Goal: Information Seeking & Learning: Get advice/opinions

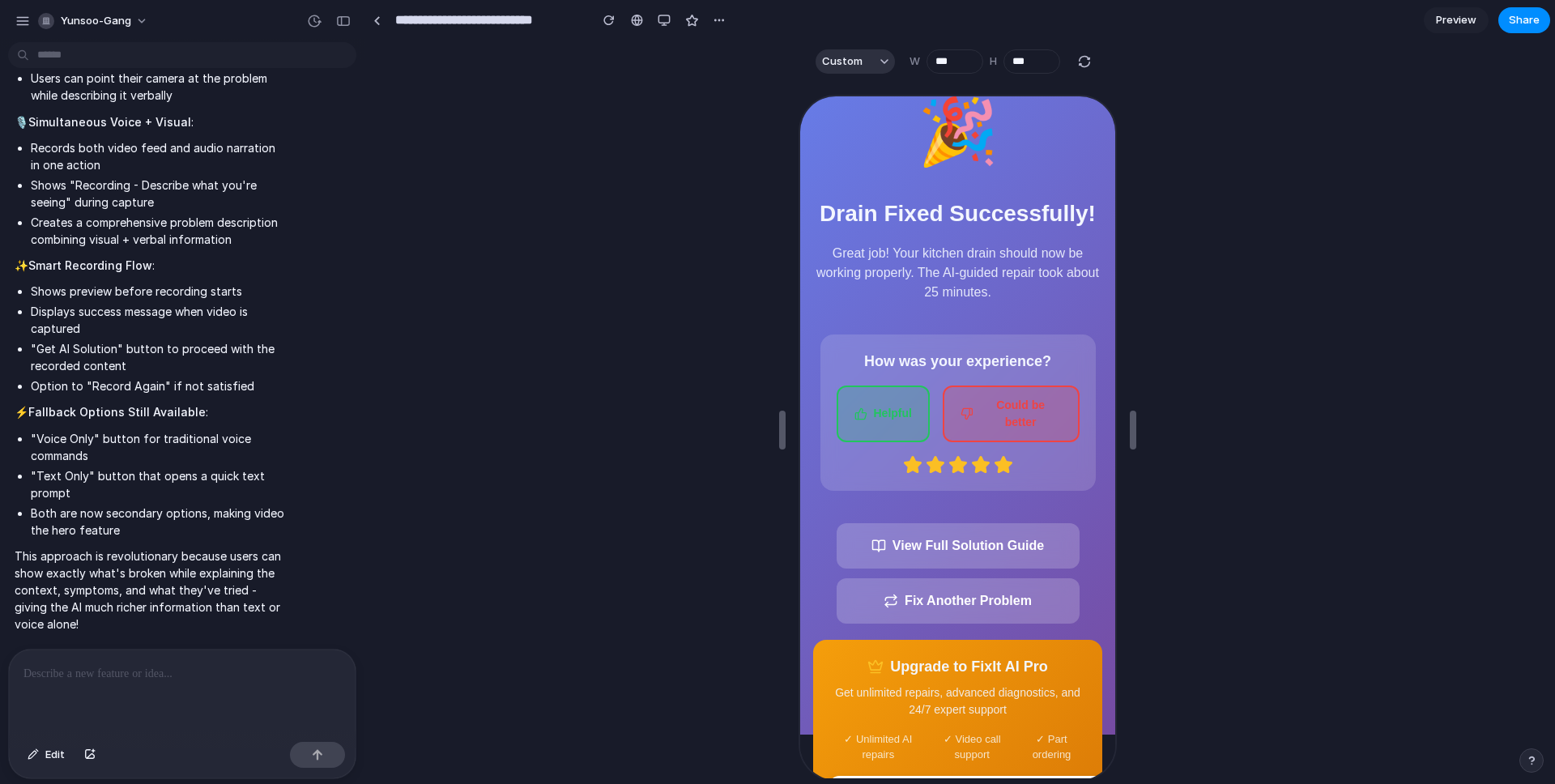
scroll to position [67, 0]
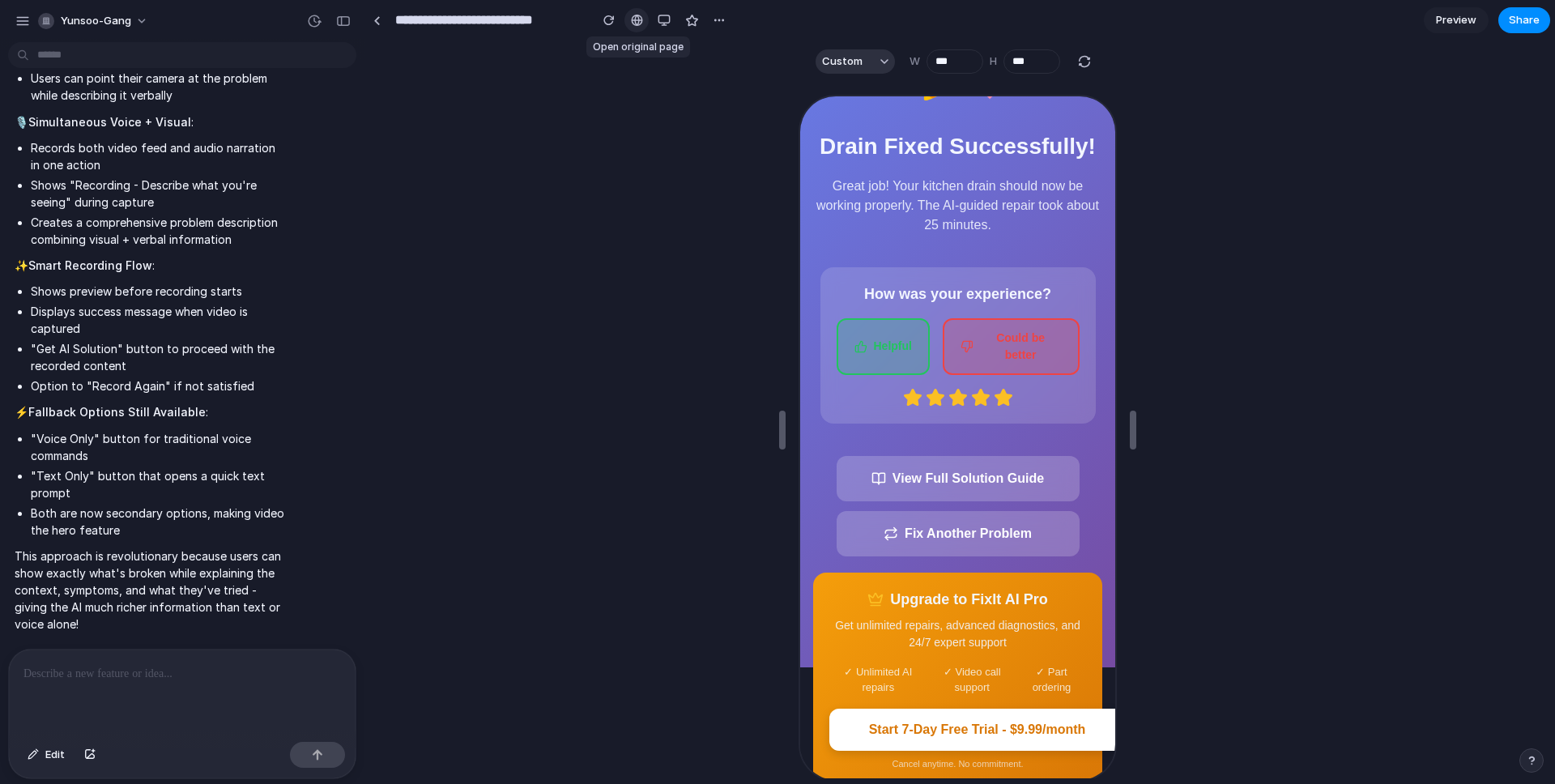
click at [635, 21] on div at bounding box center [636, 20] width 12 height 13
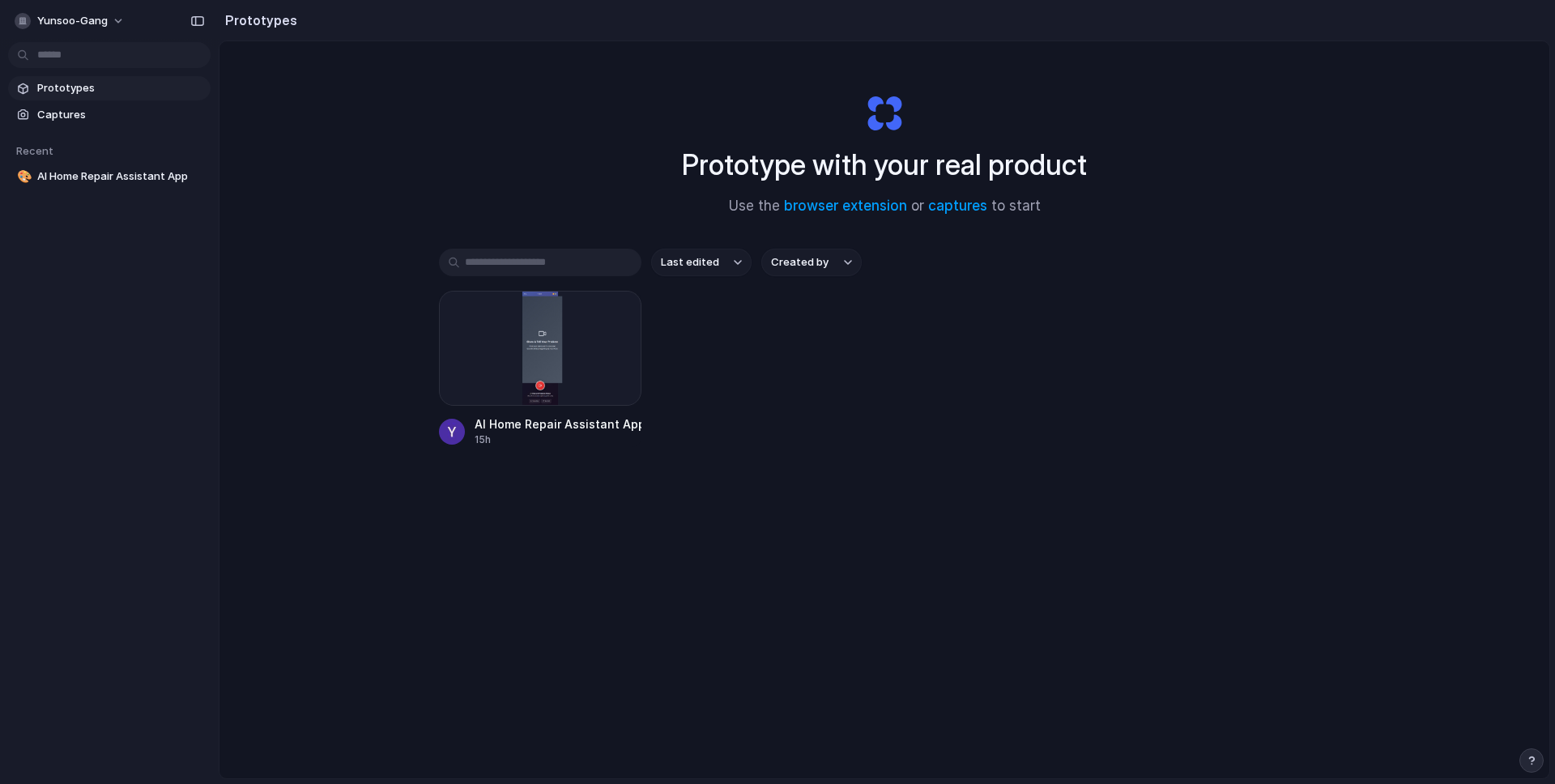
click at [795, 367] on div "AI Home Repair Assistant App 15h" at bounding box center [884, 368] width 891 height 156
click at [569, 356] on div at bounding box center [540, 347] width 202 height 115
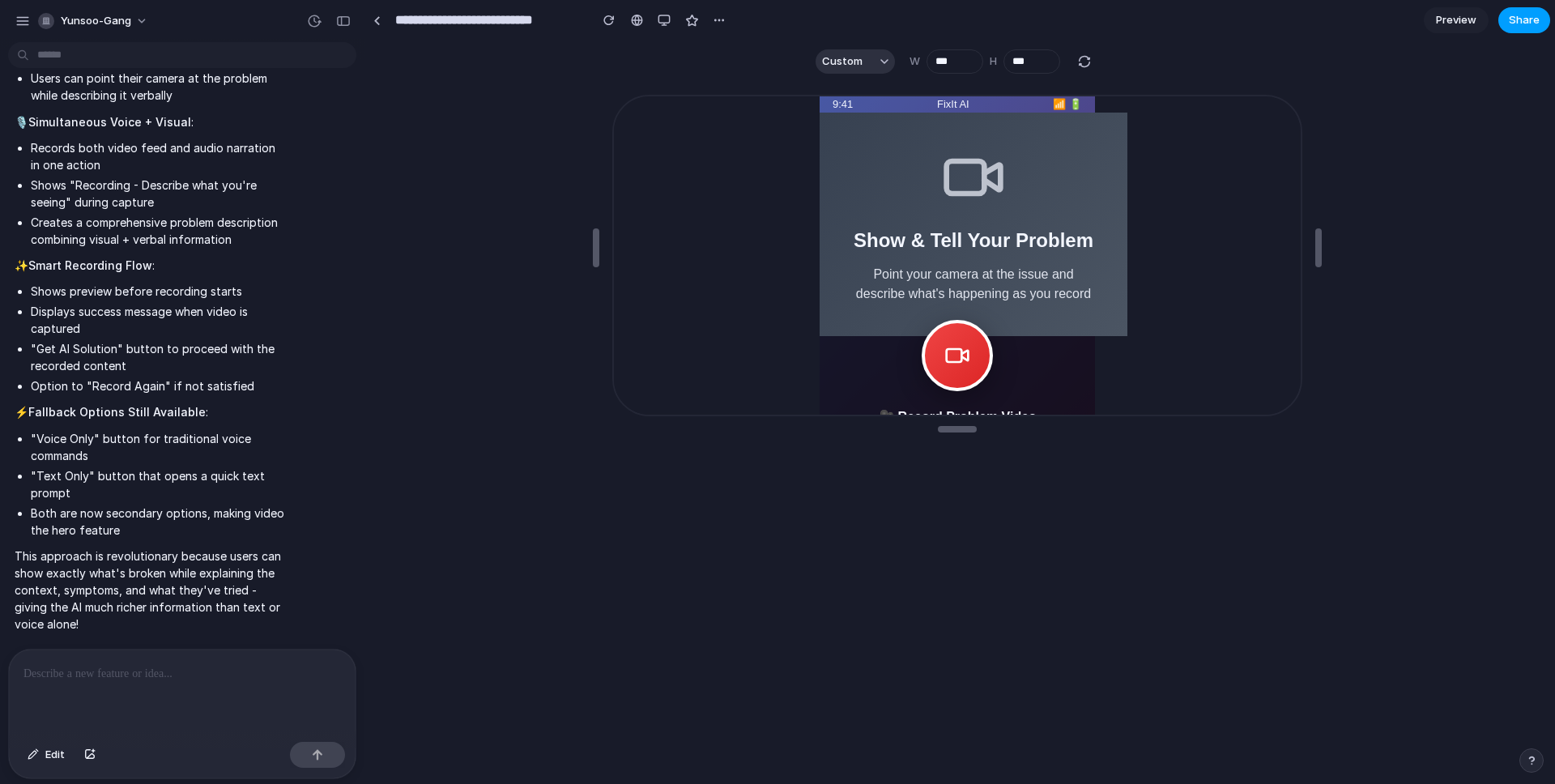
click at [1527, 22] on span "Share" at bounding box center [1524, 20] width 31 height 16
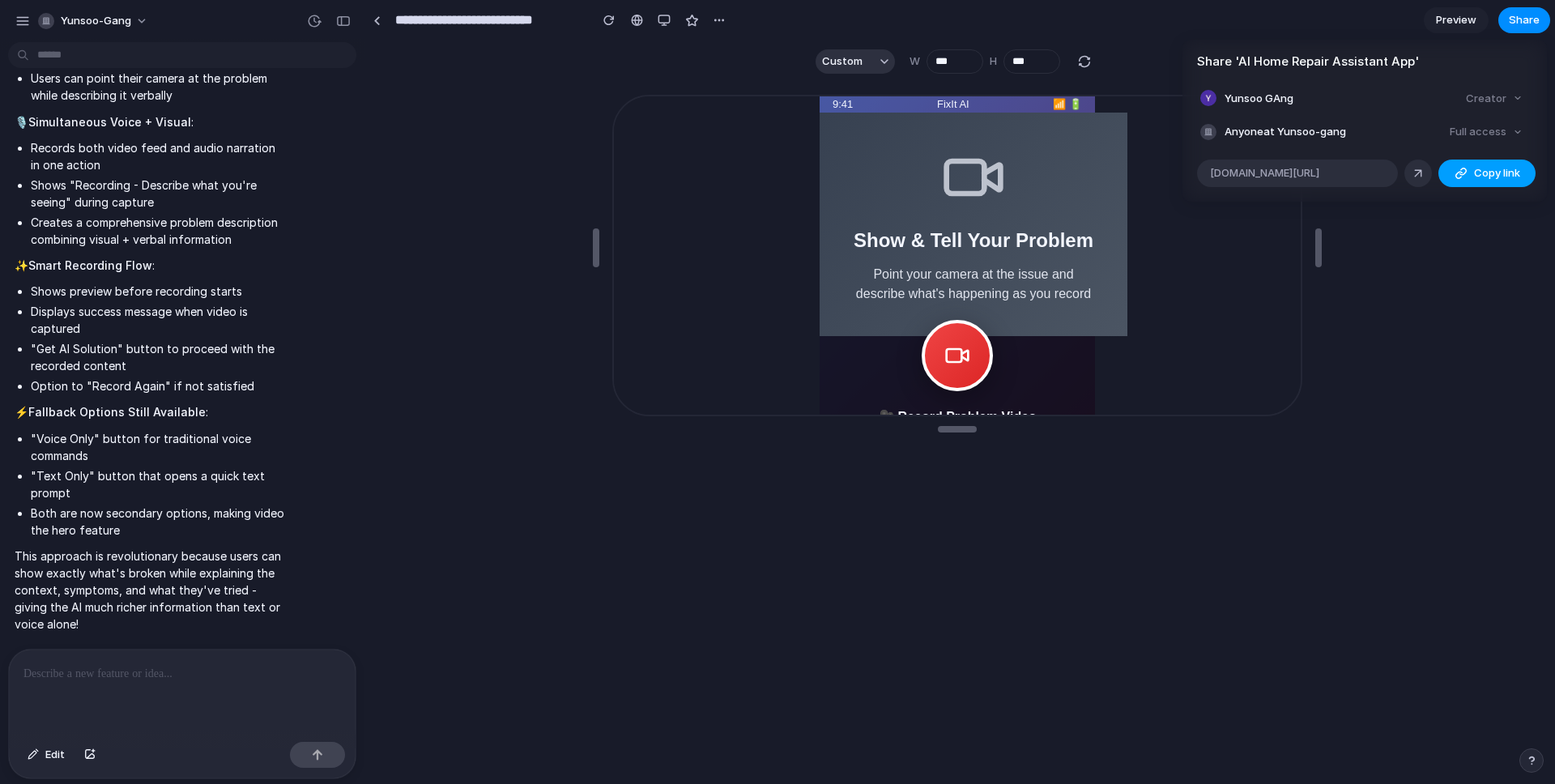
click at [1448, 172] on button "Copy link" at bounding box center [1487, 173] width 97 height 28
click at [1319, 174] on span "alloy.app/yunsoo-gang/p/65fa754c-1f15-4c71-9b95-e7a333e565ed" at bounding box center [1264, 173] width 109 height 16
click at [1420, 266] on div "Share ' AI Home Repair Assistant App ' Yunsoo GAng Creator Anyone at Yunsoo-gan…" at bounding box center [777, 392] width 1555 height 784
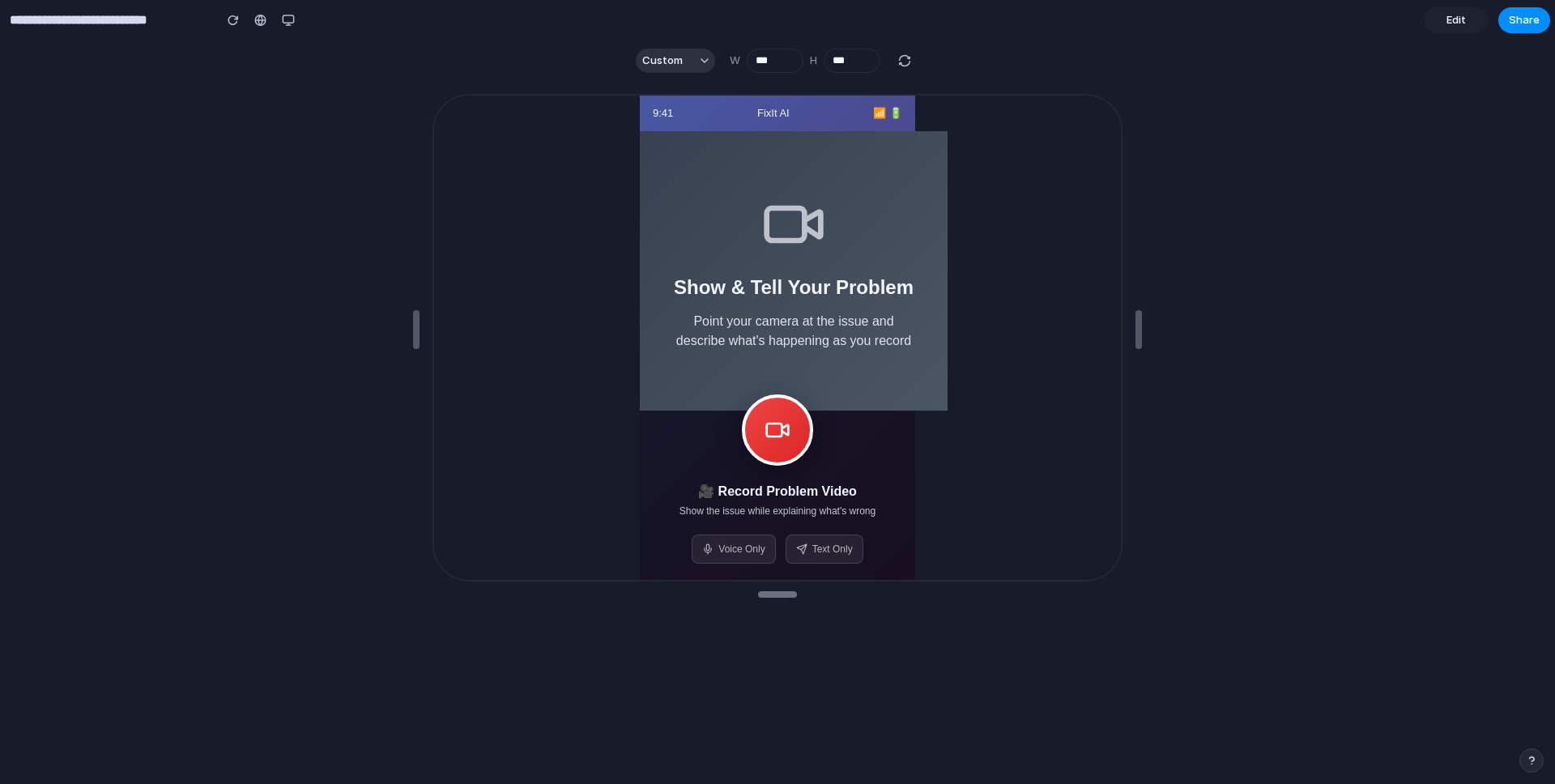
type input "***"
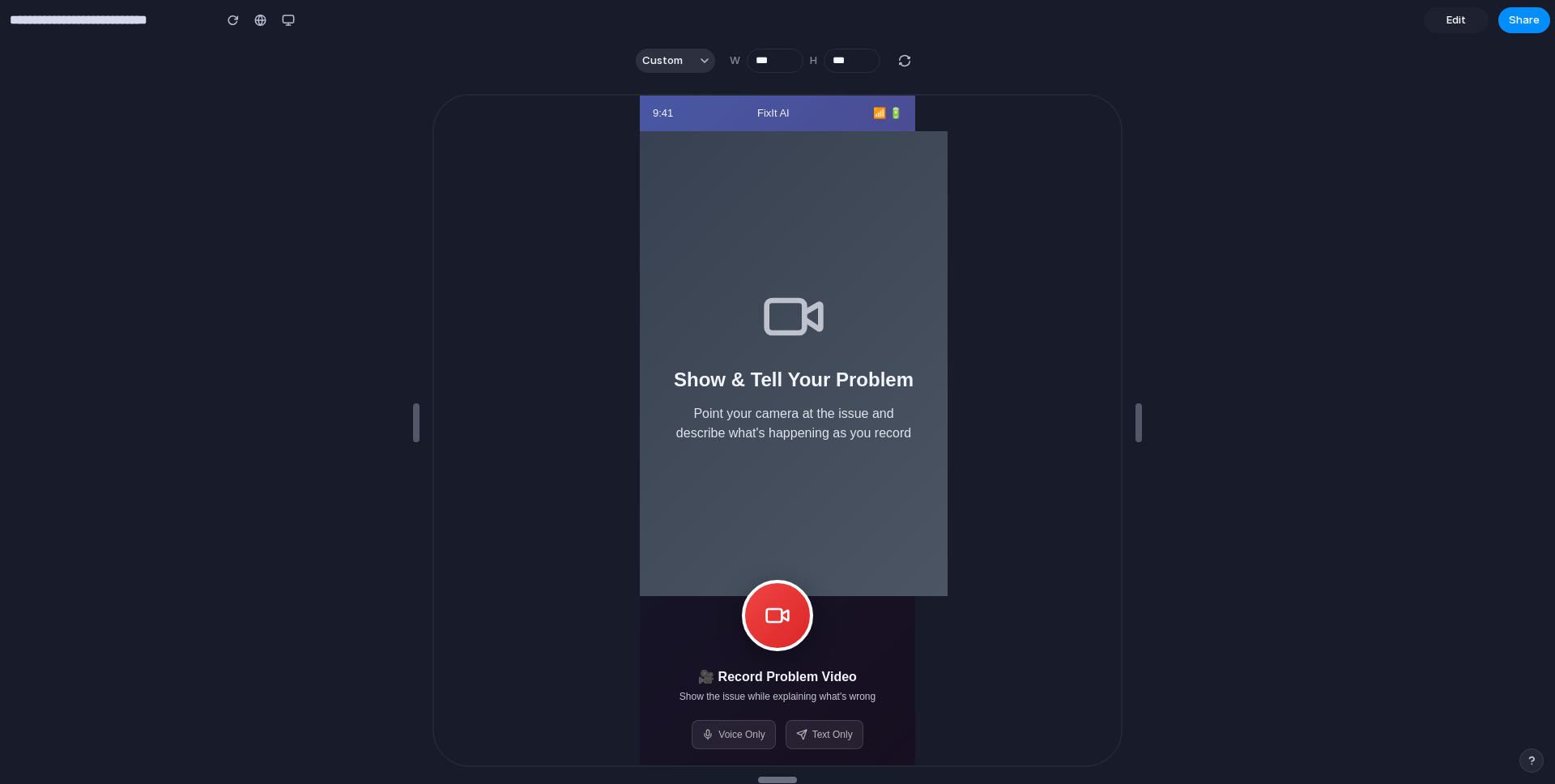
drag, startPoint x: 786, startPoint y: 431, endPoint x: 805, endPoint y: 783, distance: 352.5
click at [859, 178] on div "Show & Tell Your Problem Point your camera at the issue and describe what's hap…" at bounding box center [791, 362] width 308 height 465
click at [708, 136] on div "Show & Tell Your Problem Point your camera at the issue and describe what's hap…" at bounding box center [791, 362] width 308 height 465
drag, startPoint x: 945, startPoint y: 421, endPoint x: 902, endPoint y: 366, distance: 69.8
click at [913, 400] on body "9:41 FixIt AI 📶 🔋 Show & Tell Your Problem Point your camera at the issue and d…" at bounding box center [775, 429] width 687 height 669
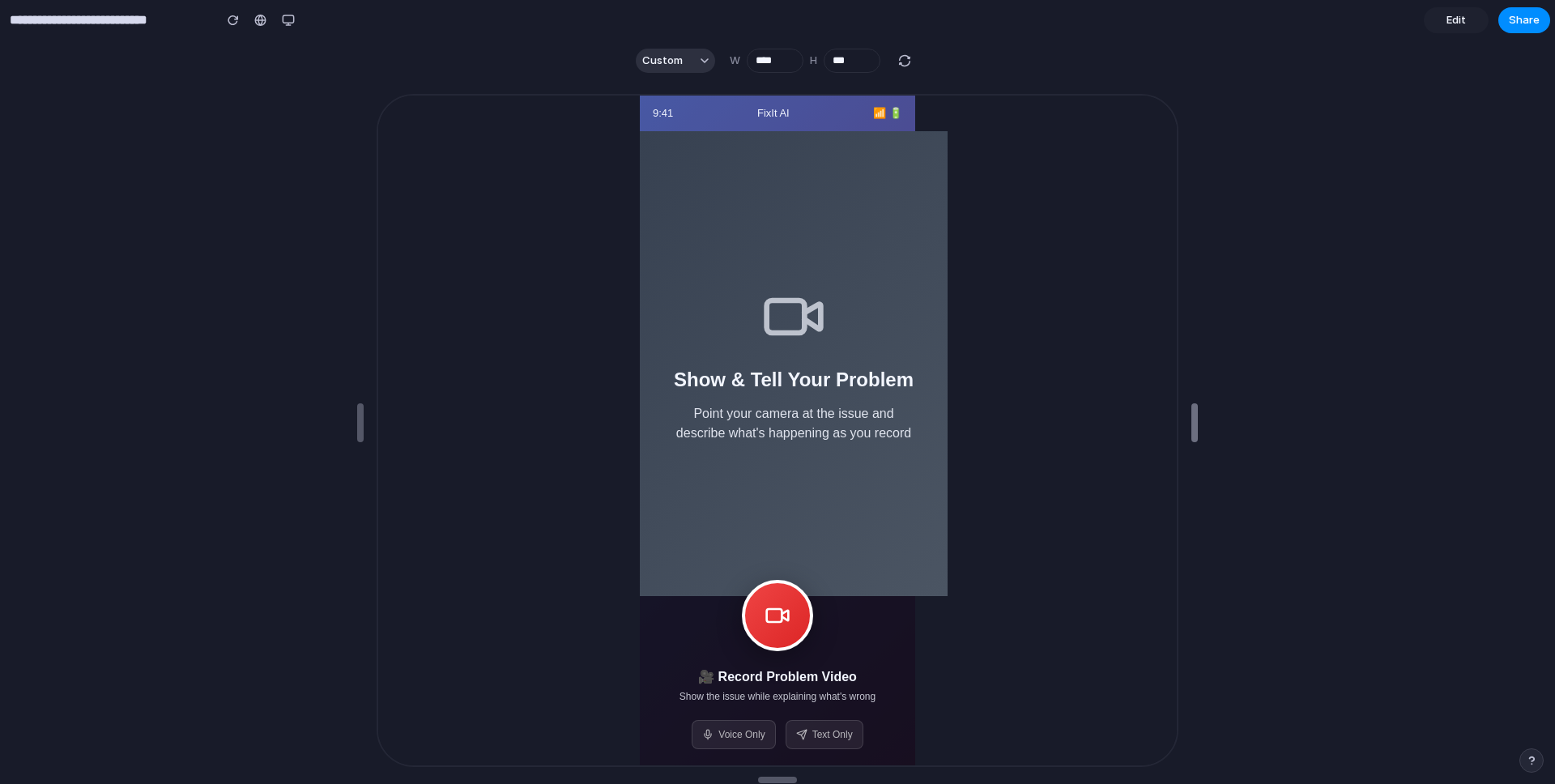
type input "****"
drag, startPoint x: 1136, startPoint y: 428, endPoint x: 1262, endPoint y: 447, distance: 127.4
click at [735, 734] on button "Voice Only" at bounding box center [732, 733] width 83 height 29
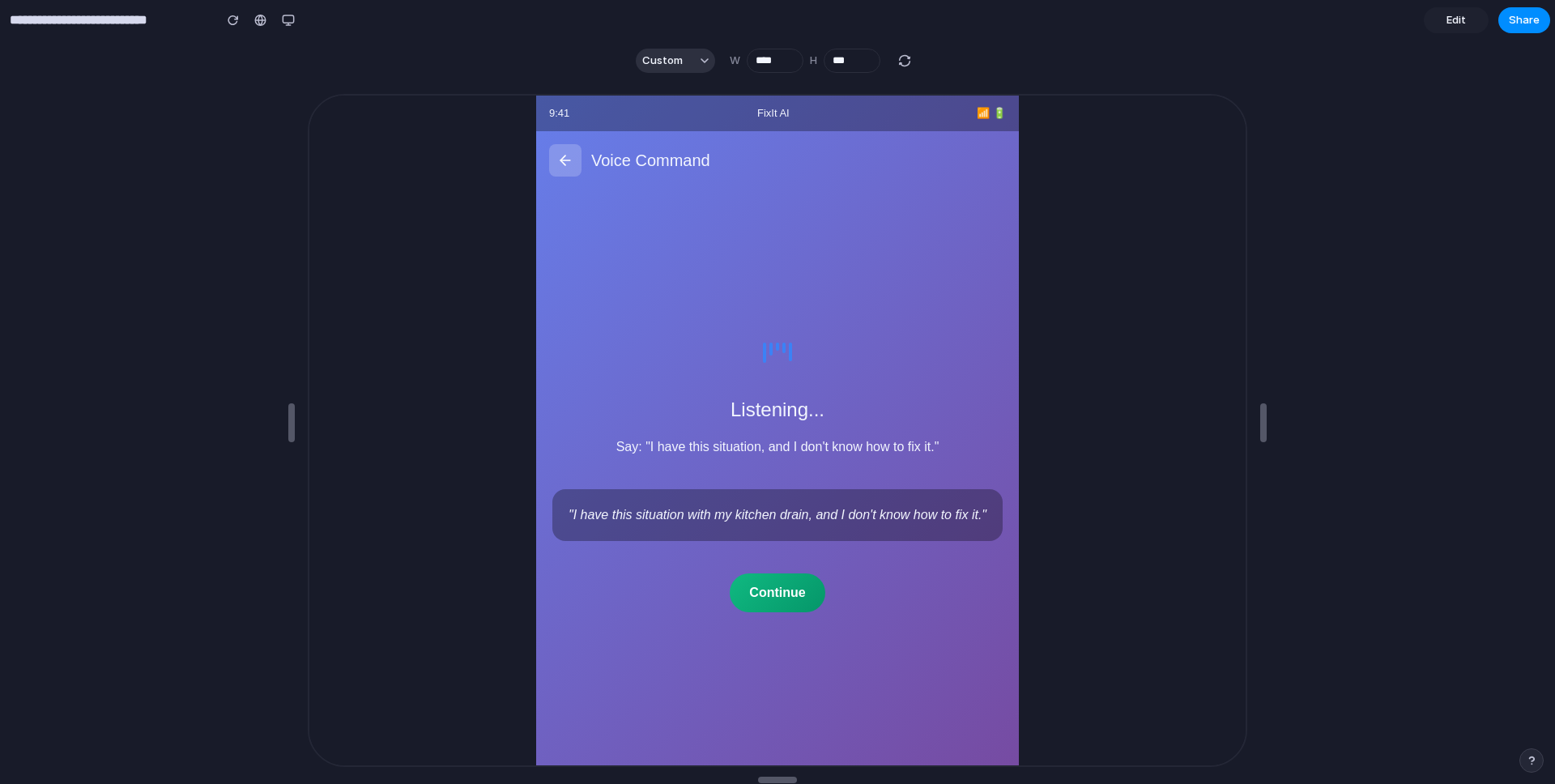
click at [734, 734] on div "Listening... Say: "I have this situation, and I don't know how to fix it." "I h…" at bounding box center [775, 475] width 483 height 576
click at [561, 148] on button at bounding box center [564, 159] width 32 height 32
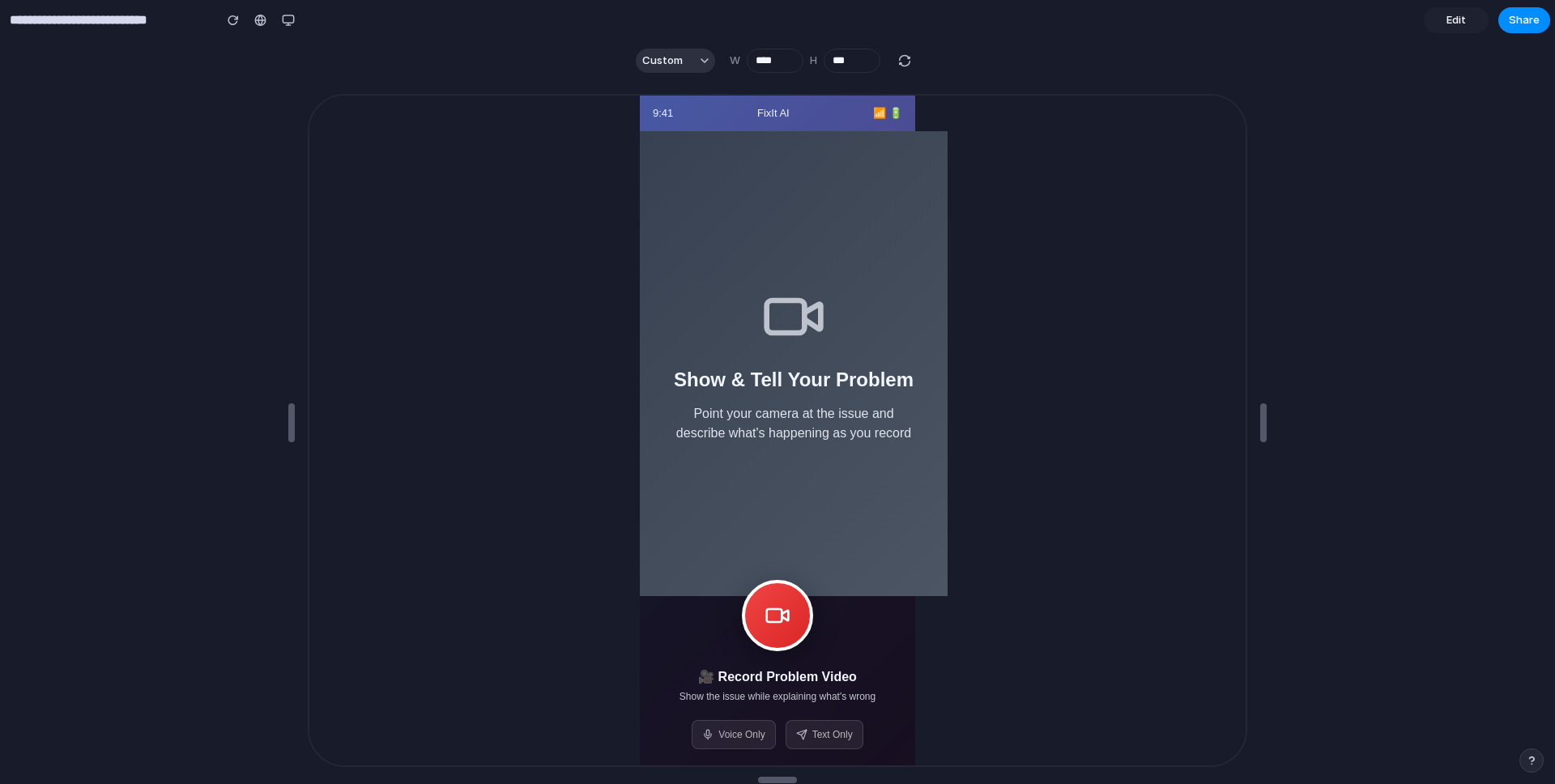
click at [773, 620] on button at bounding box center [775, 613] width 71 height 71
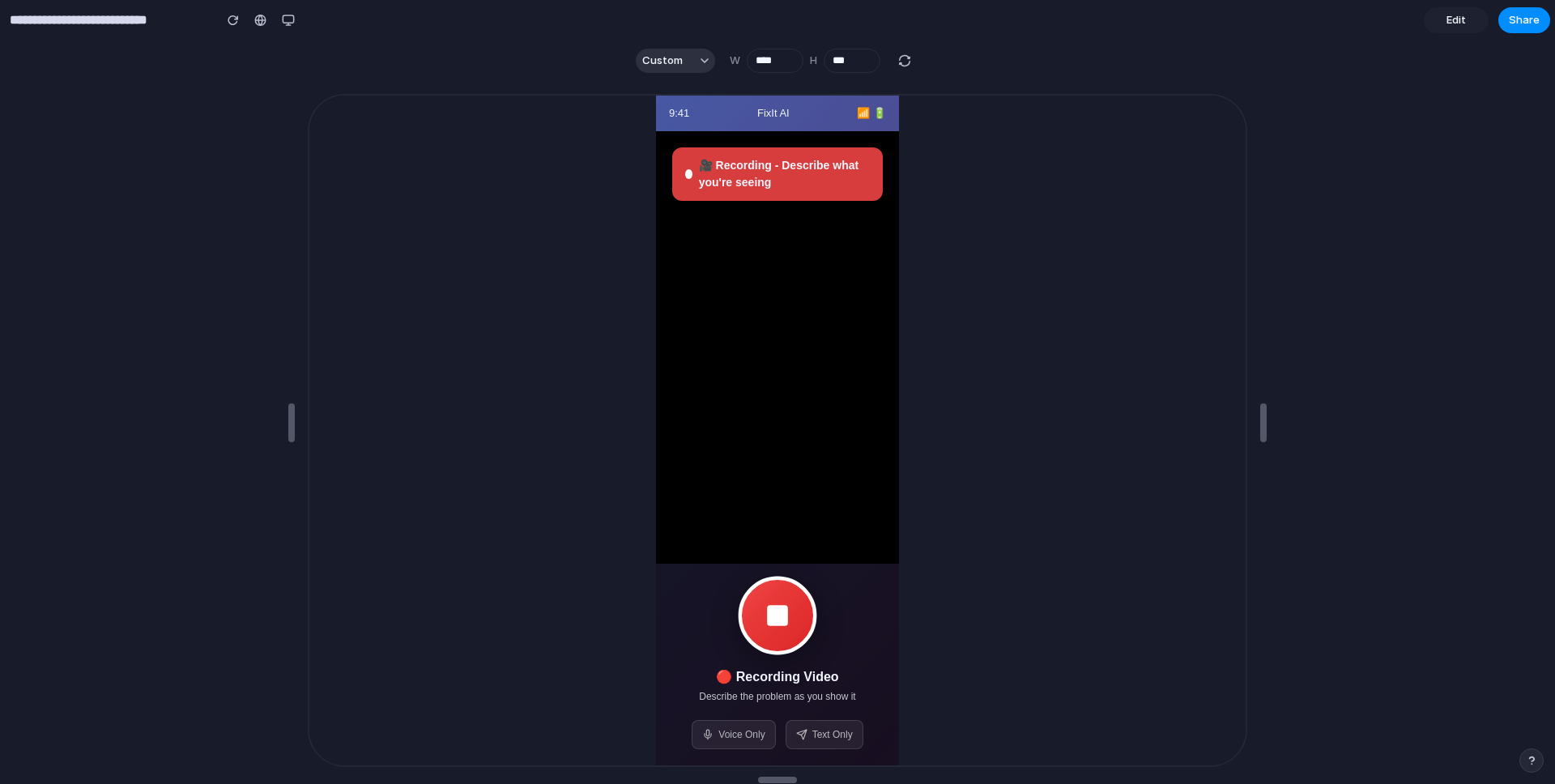
click at [771, 619] on button at bounding box center [776, 613] width 79 height 78
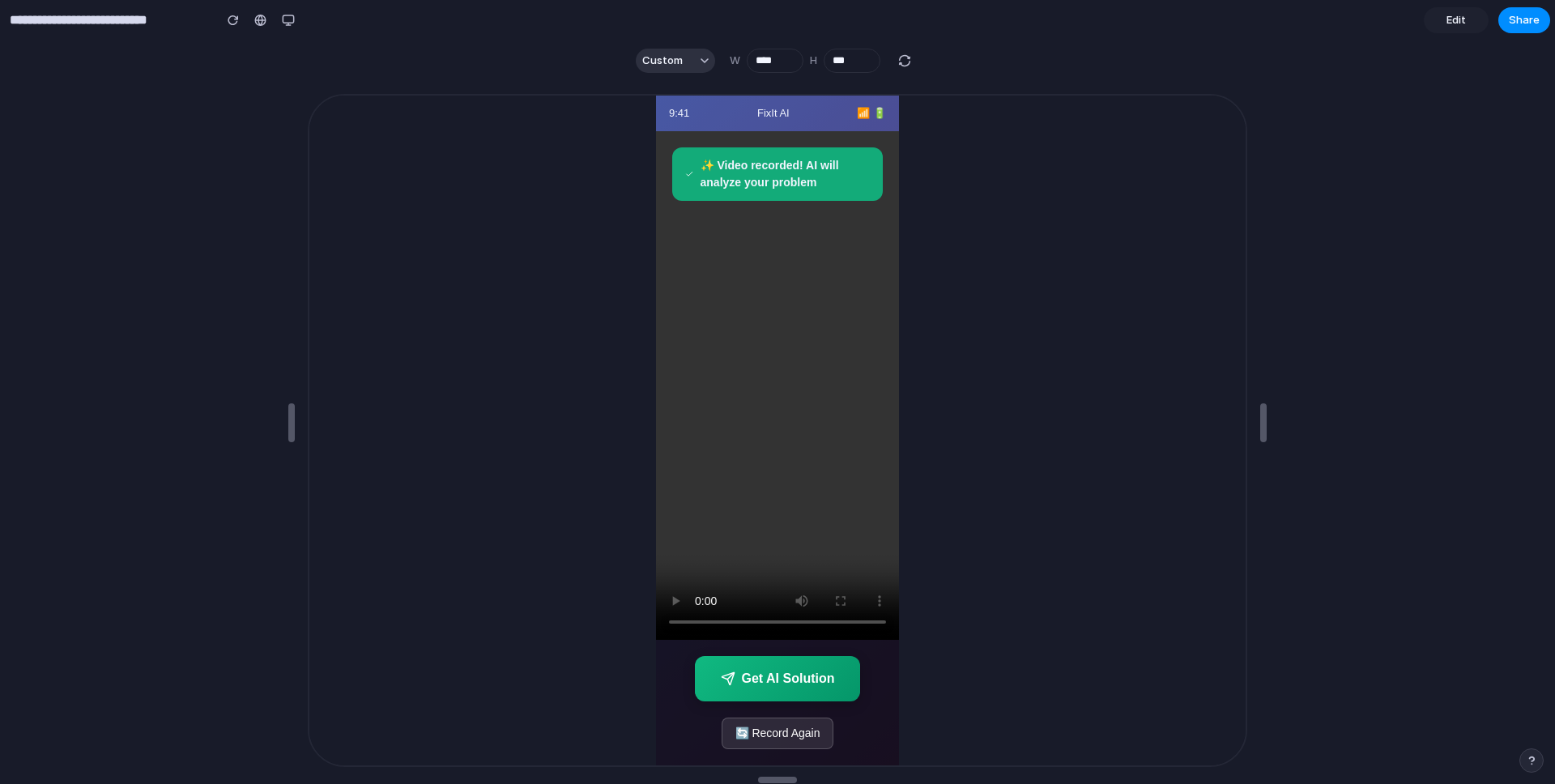
click at [779, 683] on button "Get AI Solution" at bounding box center [776, 677] width 166 height 45
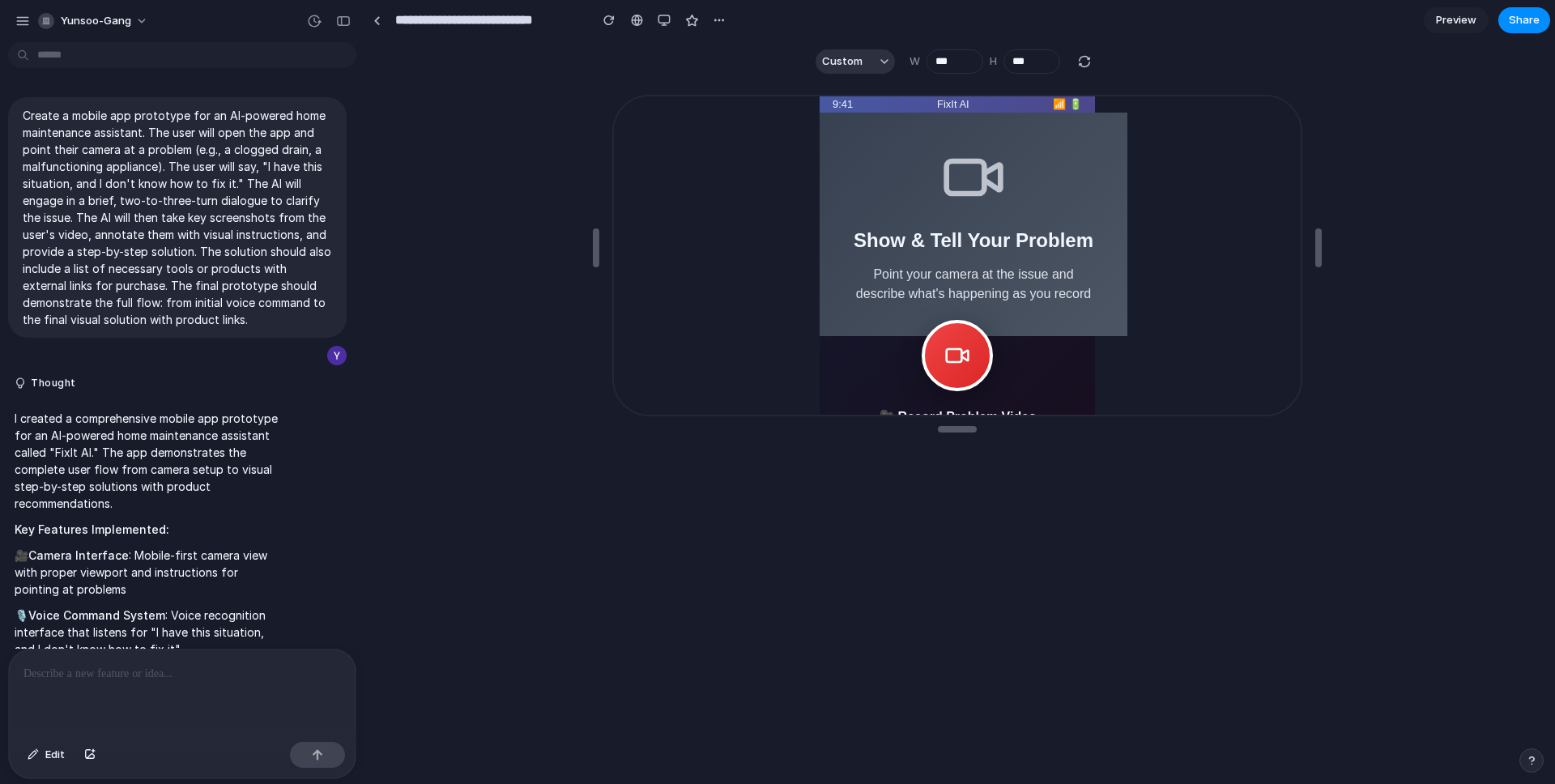
scroll to position [3674, 0]
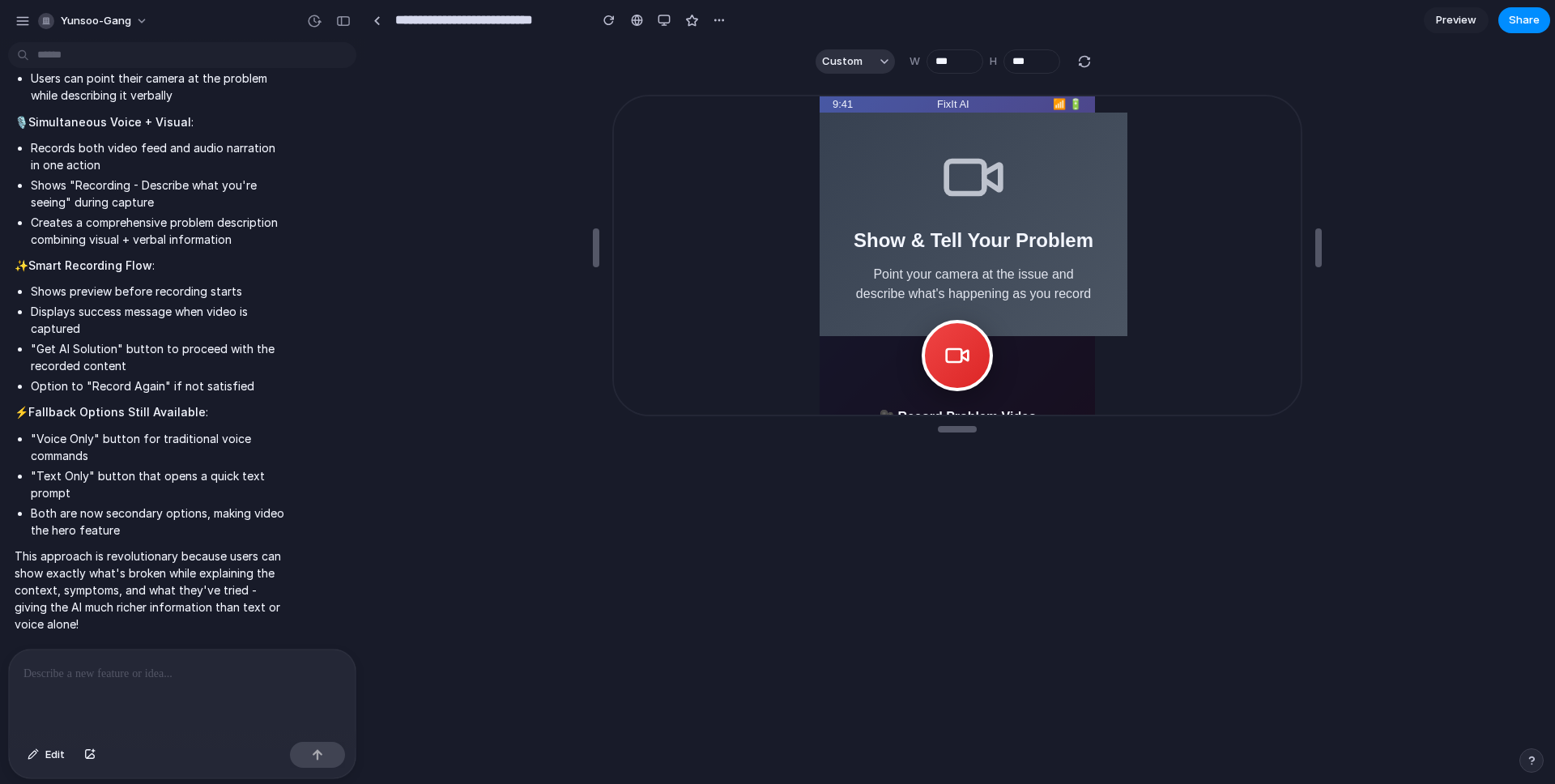
drag, startPoint x: 911, startPoint y: 375, endPoint x: 924, endPoint y: 375, distance: 13.0
click at [911, 375] on div "🎥 Record Problem Video Show the issue while explaining what's wrong Voice Only …" at bounding box center [956, 402] width 275 height 201
click at [964, 367] on button at bounding box center [956, 354] width 71 height 71
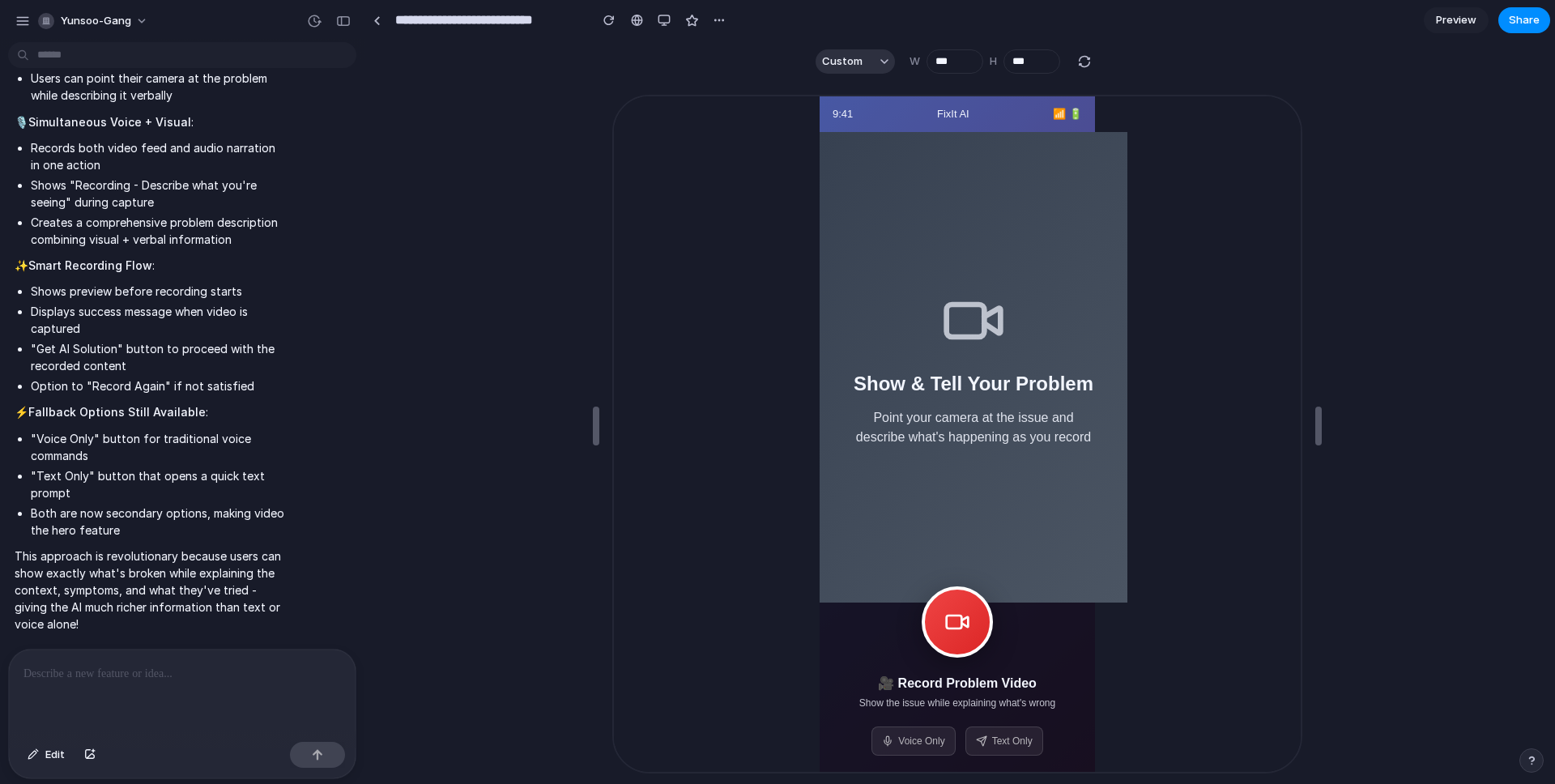
type input "***"
drag, startPoint x: 961, startPoint y: 423, endPoint x: 983, endPoint y: 780, distance: 357.7
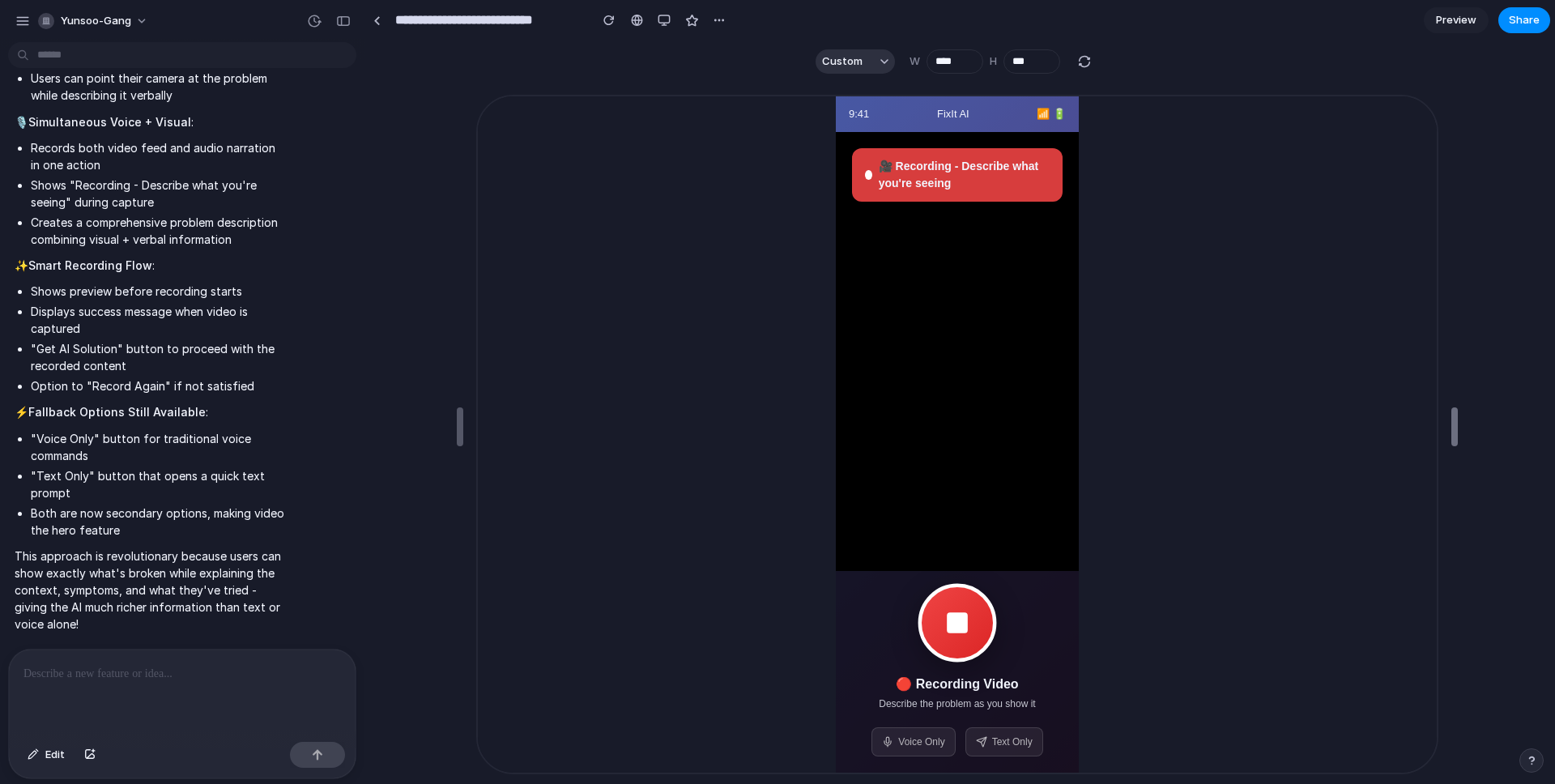
type input "****"
drag, startPoint x: 1316, startPoint y: 436, endPoint x: 953, endPoint y: 320, distance: 381.1
click at [965, 628] on button at bounding box center [956, 621] width 79 height 78
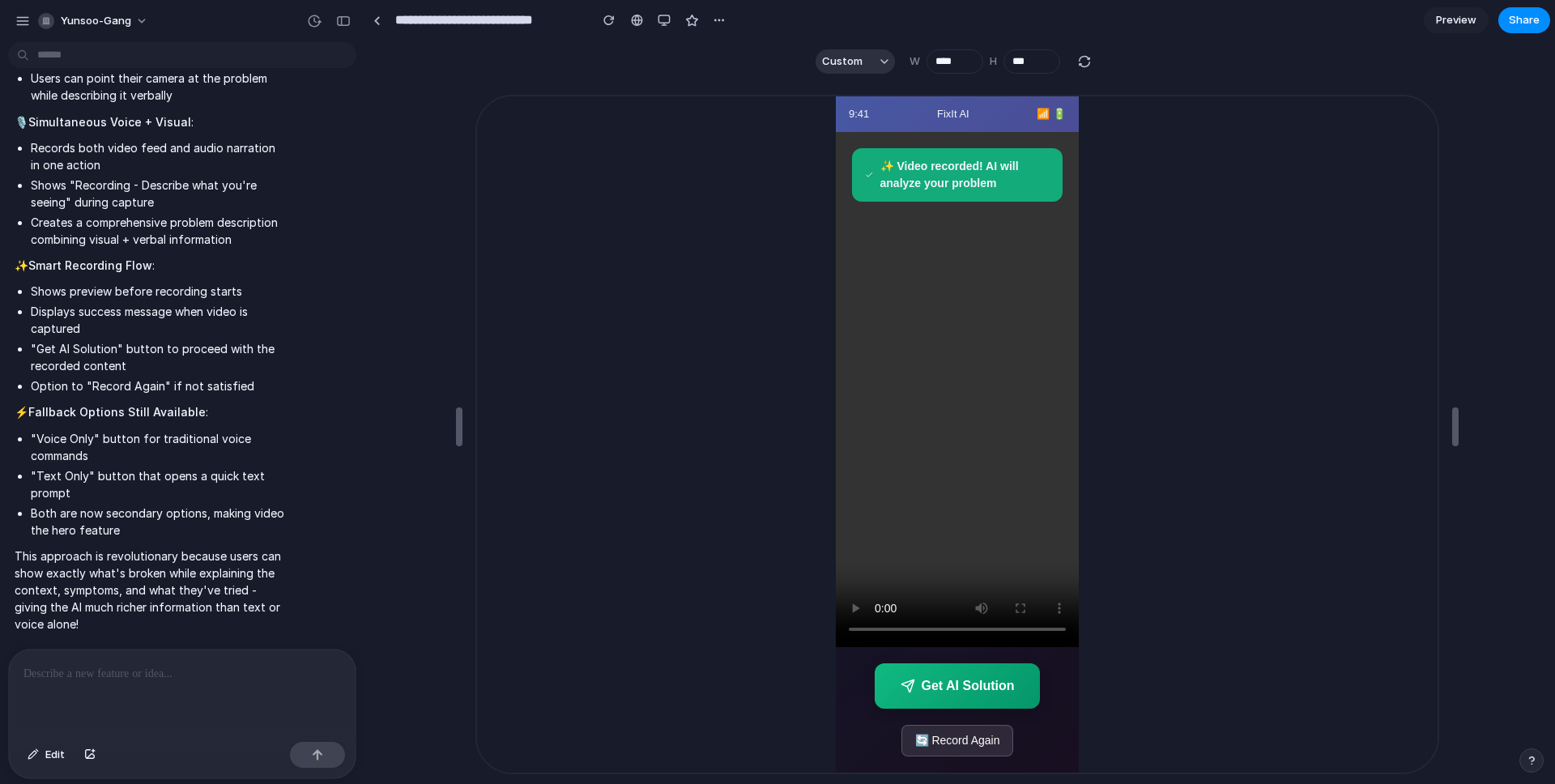
click at [939, 381] on video at bounding box center [955, 388] width 243 height 515
click at [967, 682] on button "Get AI Solution" at bounding box center [957, 684] width 166 height 45
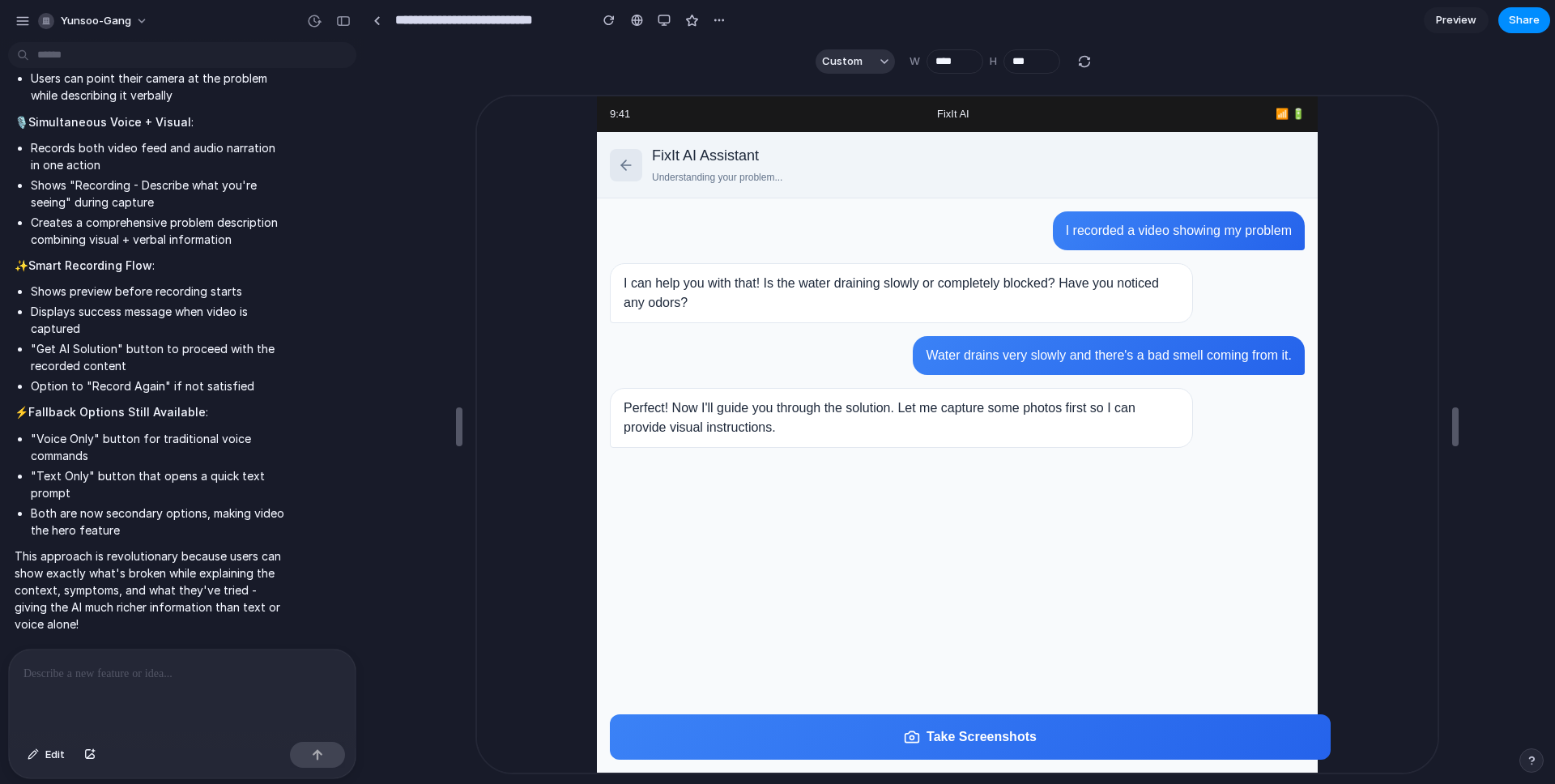
click at [954, 736] on button "Take Screenshots" at bounding box center [968, 735] width 721 height 45
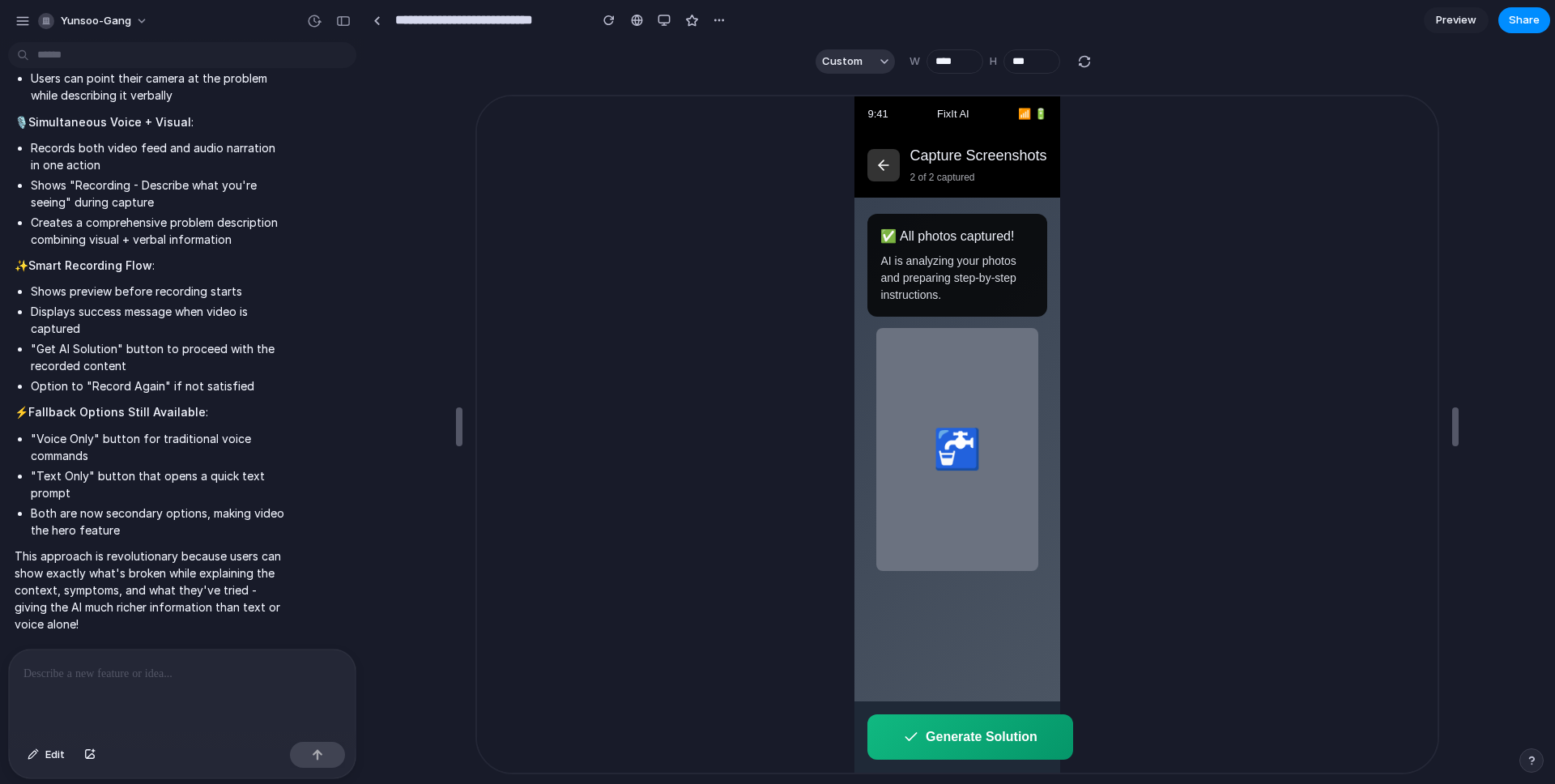
click at [1039, 739] on button "Generate Solution" at bounding box center [967, 735] width 205 height 45
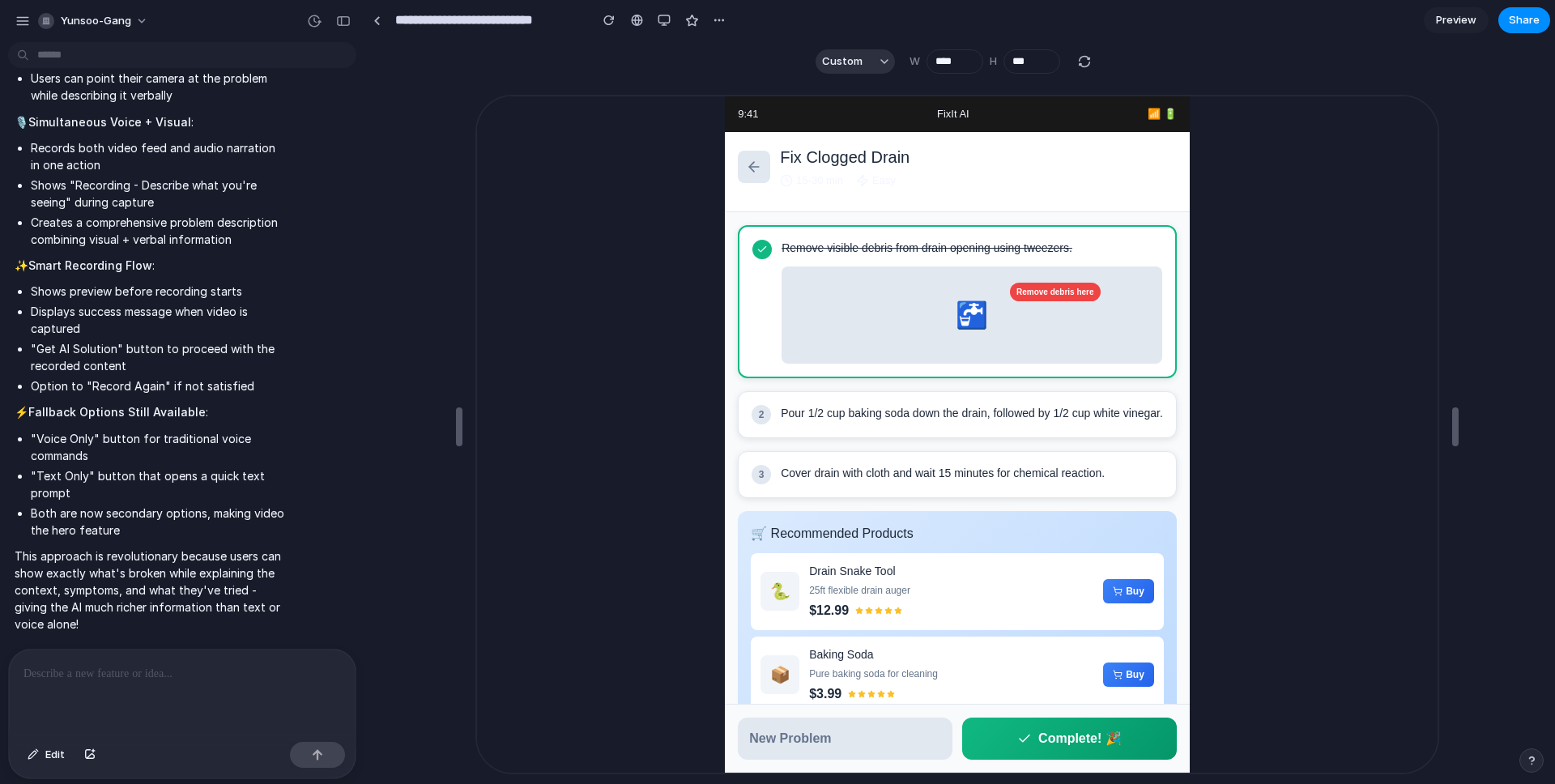
click at [1105, 734] on button "Complete! 🎉" at bounding box center [1069, 736] width 215 height 42
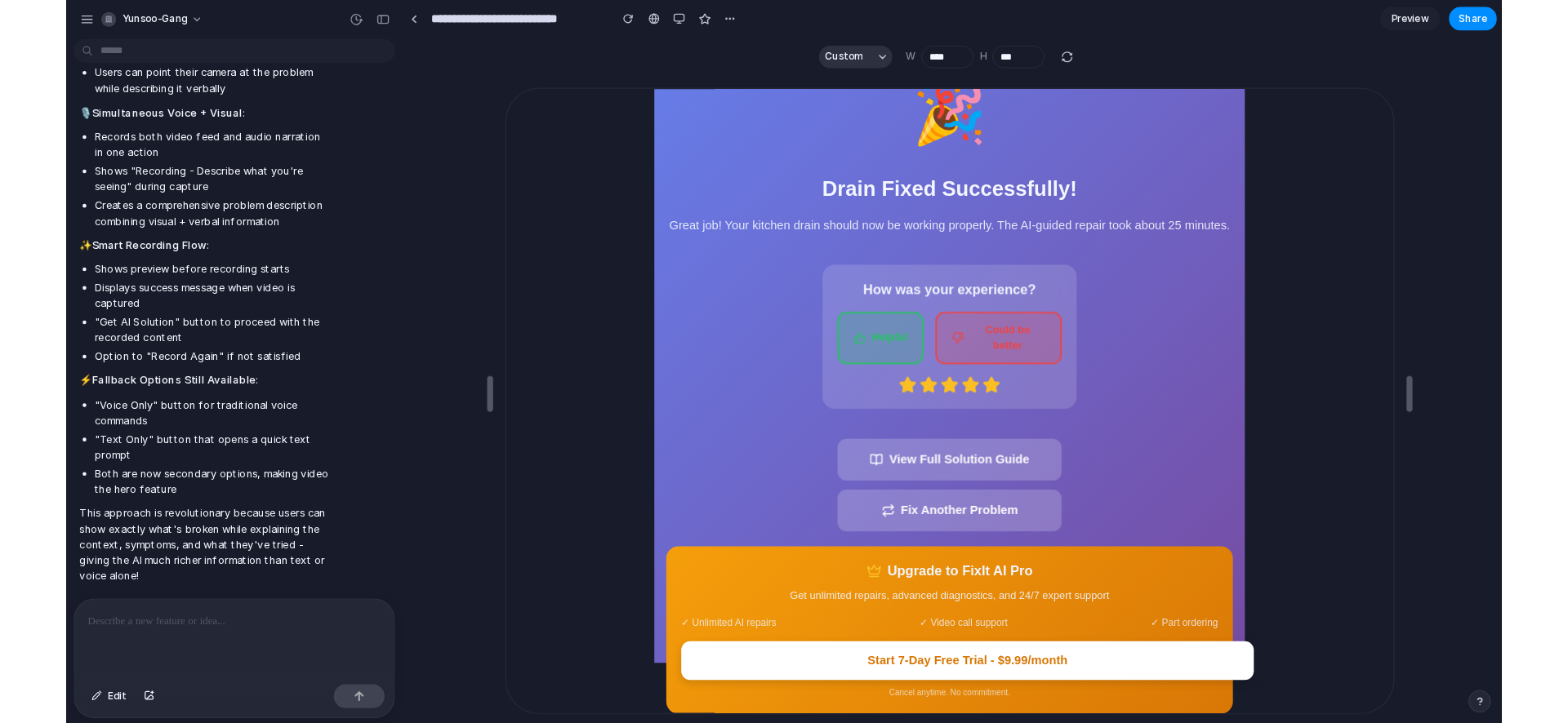
scroll to position [55, 0]
